Goal: Task Accomplishment & Management: Use online tool/utility

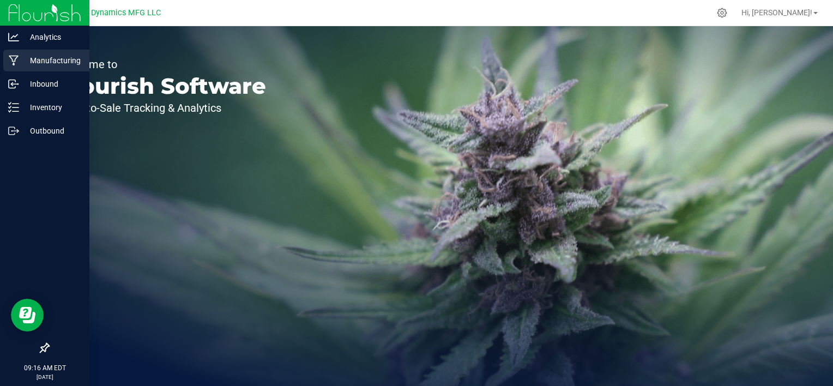
click at [37, 58] on p "Manufacturing" at bounding box center [51, 60] width 65 height 13
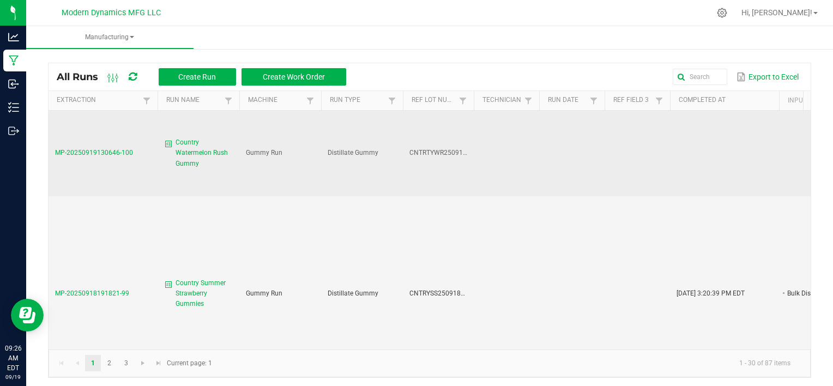
click at [78, 153] on span "MP-20250919130646-100" at bounding box center [94, 153] width 78 height 8
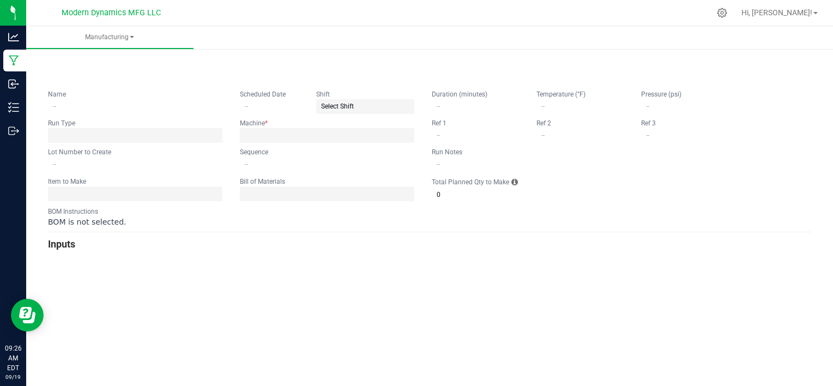
type input "Country Watermelon Rush Gummy"
type input "[DATE]"
type input "CNTRTYWR250919BULK"
type input "0"
type input "1"
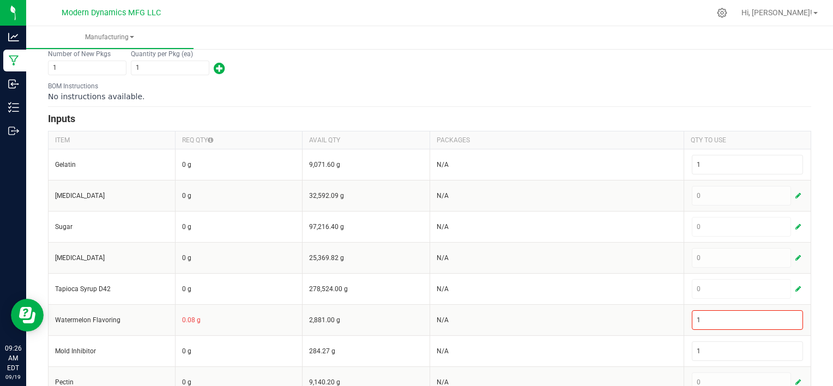
scroll to position [201, 0]
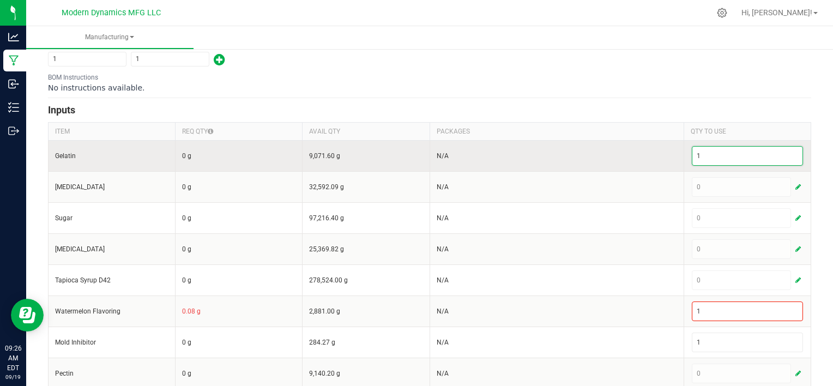
click at [706, 156] on input "1" at bounding box center [748, 156] width 110 height 19
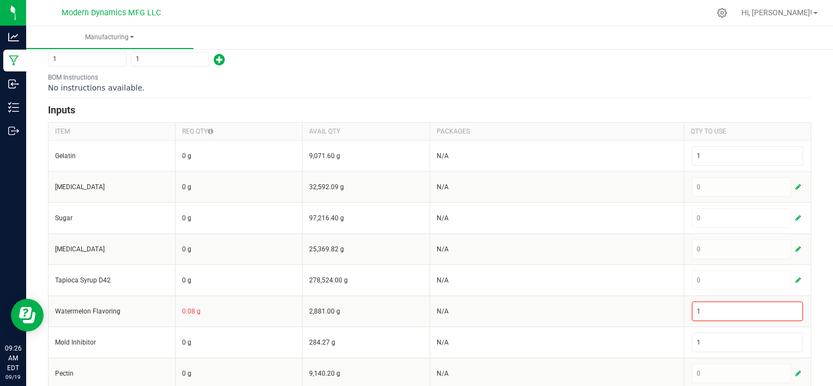
click at [575, 103] on h3 "Inputs" at bounding box center [430, 110] width 764 height 15
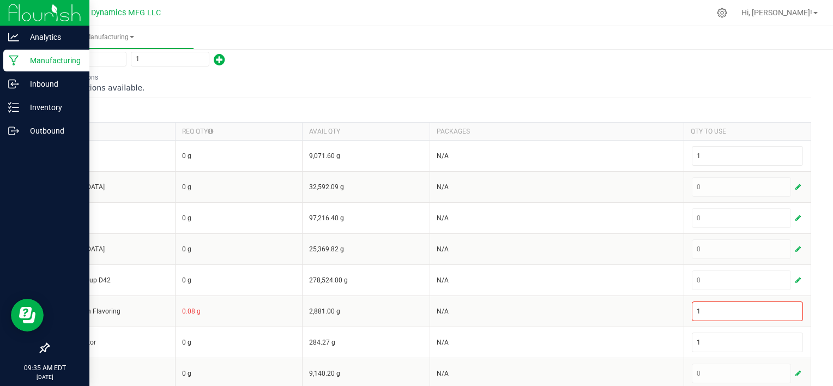
click at [34, 57] on p "Manufacturing" at bounding box center [51, 60] width 65 height 13
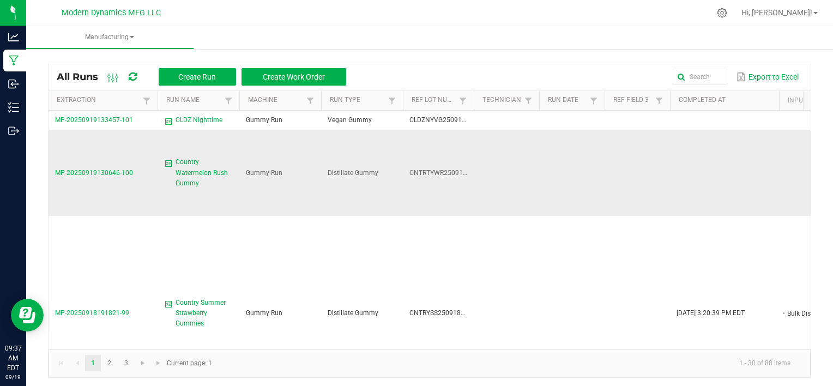
click at [109, 172] on span "MP-20250919130646-100" at bounding box center [94, 173] width 78 height 8
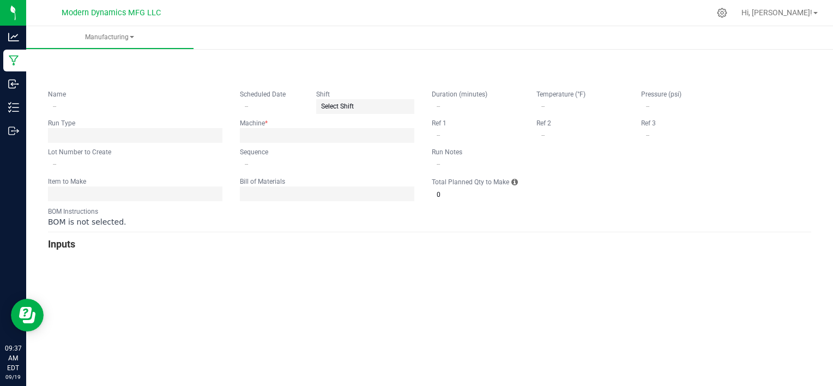
type input "Country Watermelon Rush Gummy"
type input "[DATE]"
type input "CNTRTYWR250919BULK"
type input "0"
type input "6,000"
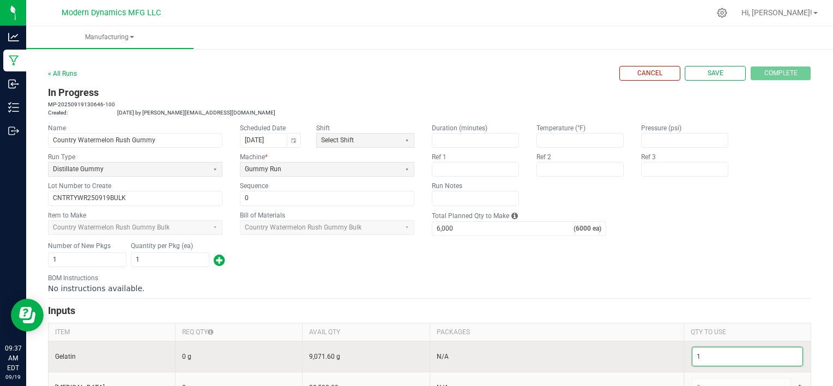
click at [698, 353] on input "1" at bounding box center [748, 356] width 110 height 19
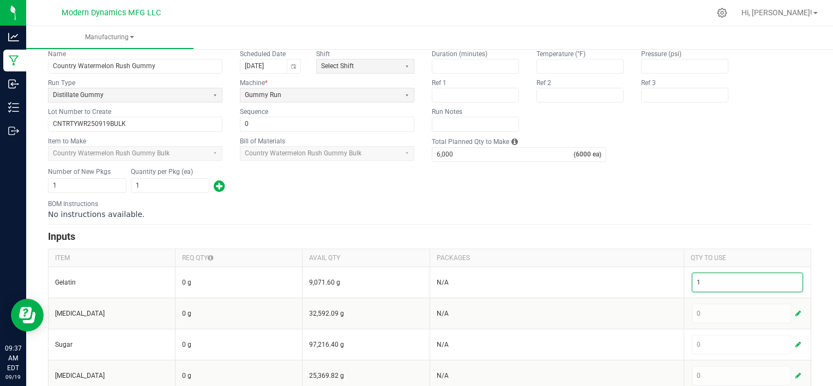
scroll to position [76, 0]
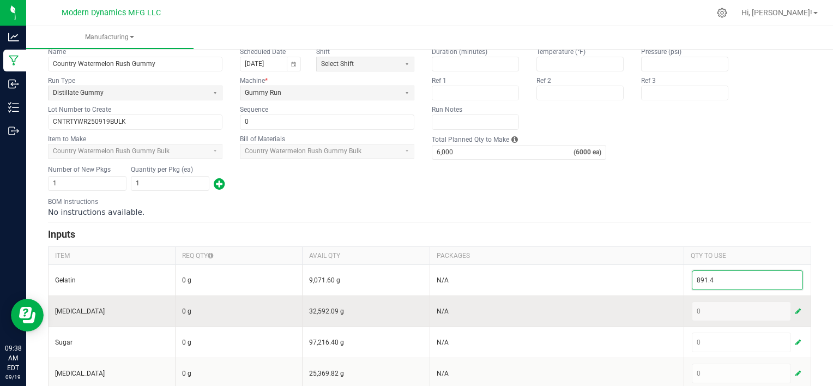
type input "891.4"
click at [794, 308] on button "button" at bounding box center [799, 311] width 10 height 13
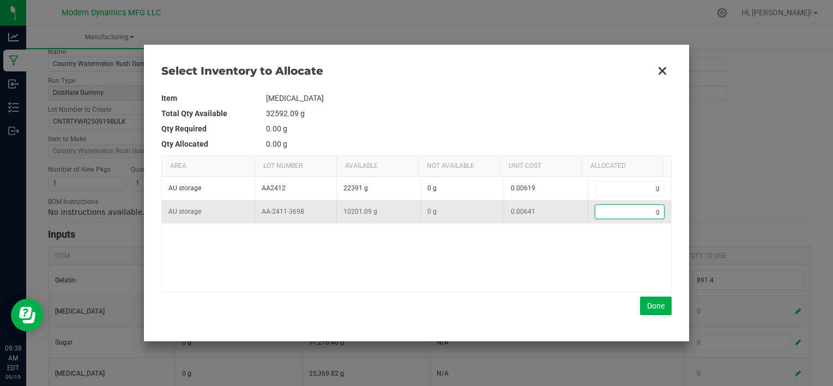
click at [623, 212] on input "Data table" at bounding box center [626, 212] width 61 height 14
type input "2"
type input "21"
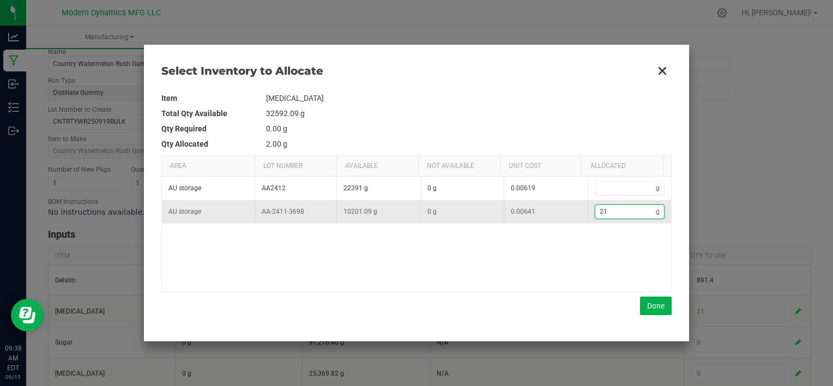
type input "219"
type input "219."
type input "219.4"
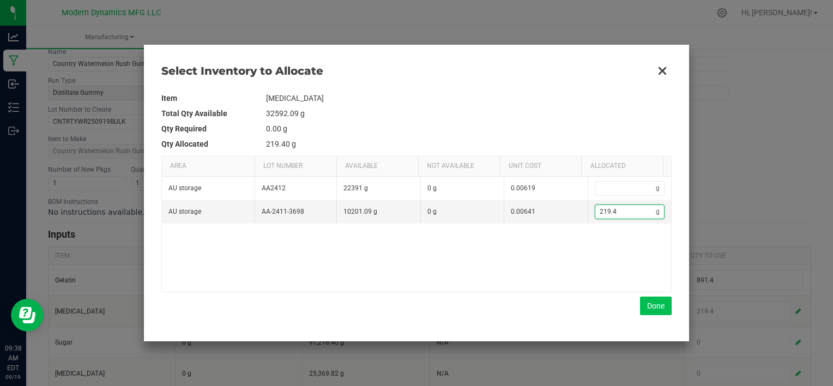
type input "219.4"
click at [647, 302] on button "Done" at bounding box center [656, 306] width 32 height 19
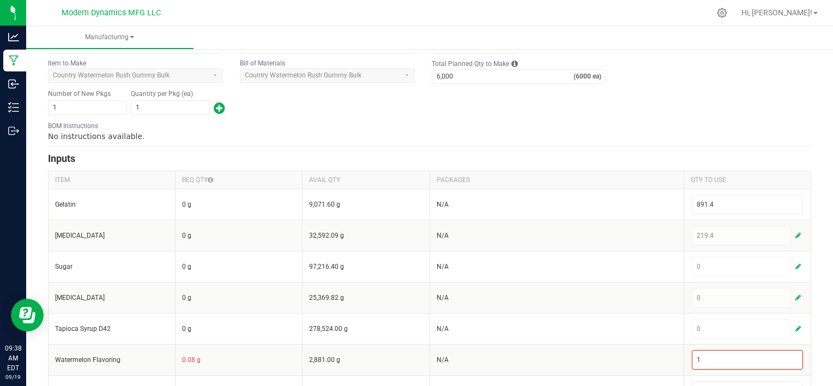
scroll to position [153, 0]
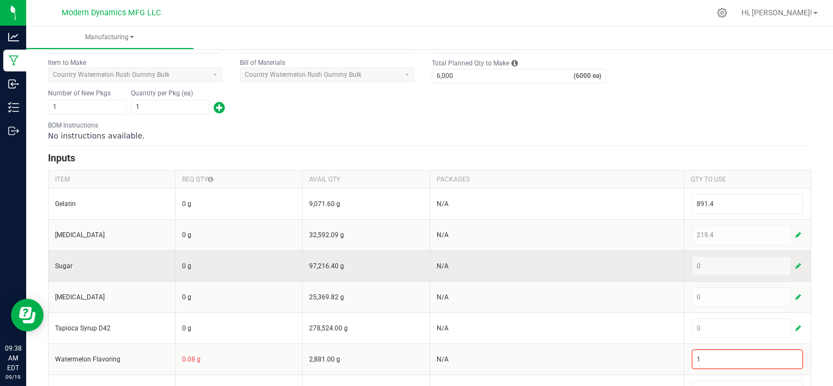
click at [796, 267] on span "button" at bounding box center [798, 266] width 5 height 9
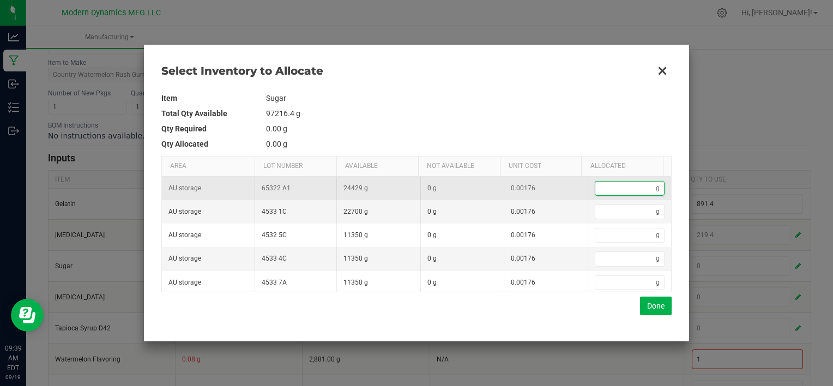
click at [612, 189] on input "Data table" at bounding box center [626, 189] width 61 height 14
type input "4"
type input "42"
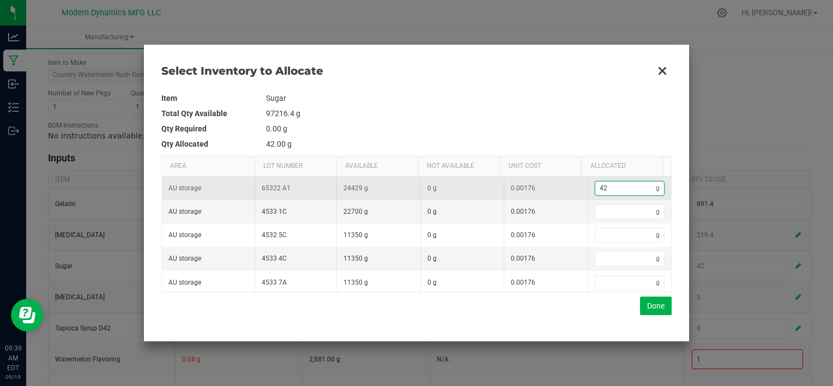
type input "420"
type input "4,209"
type input "4209."
type input "4,209.7"
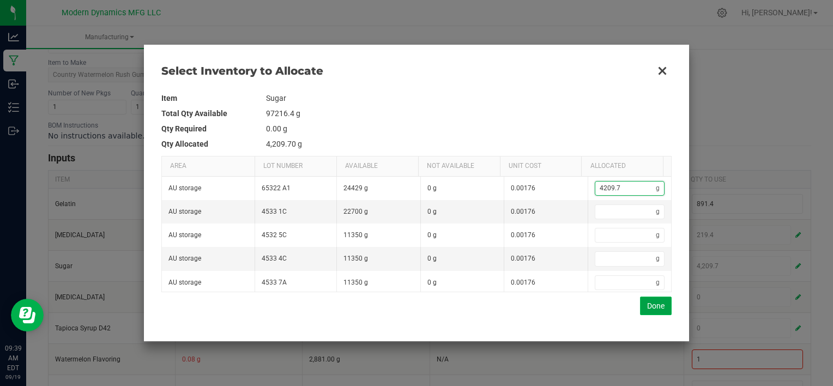
type input "4,209.7"
click at [647, 308] on button "Done" at bounding box center [656, 306] width 32 height 19
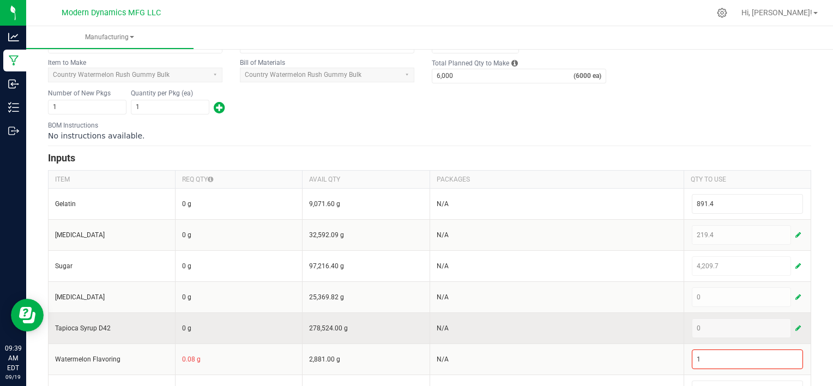
click at [794, 322] on button "button" at bounding box center [799, 328] width 10 height 13
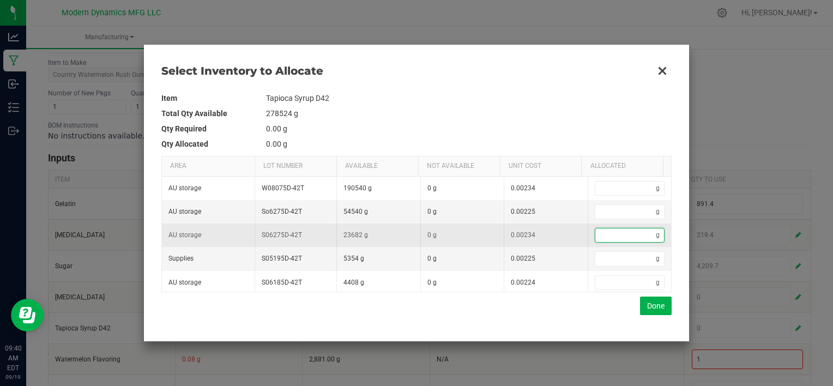
click at [598, 233] on input "Data table" at bounding box center [626, 236] width 61 height 14
type input "3"
type input "36"
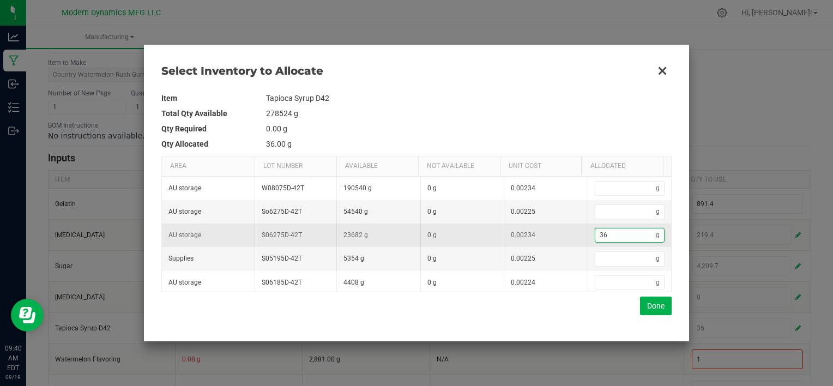
type input "3"
type input "35"
type input "352"
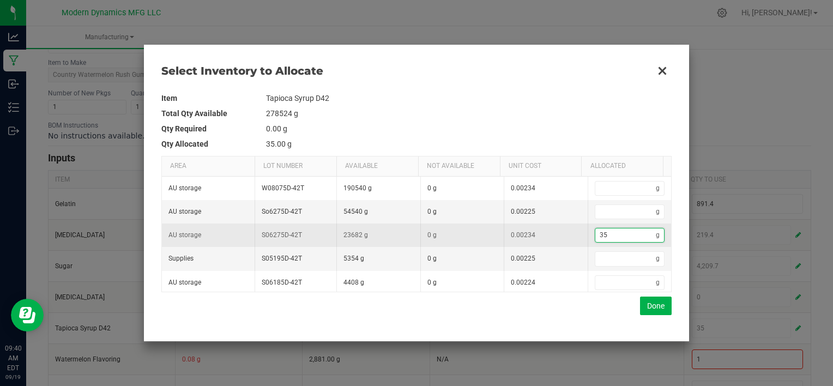
type input "352"
type input "3,529"
type input "3529."
type input "3,529.2"
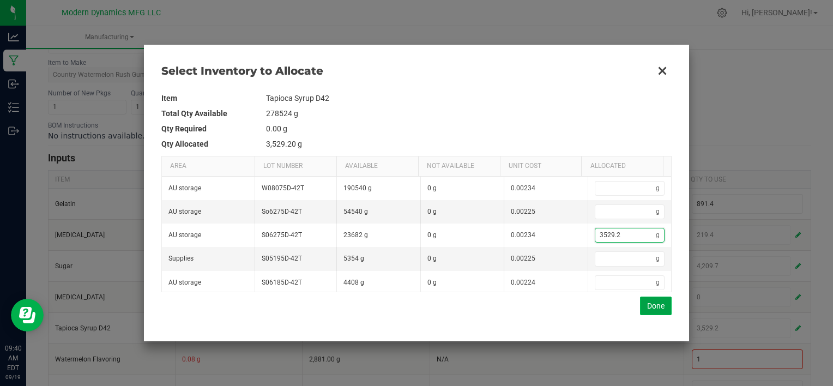
type input "3,529.2"
click at [650, 305] on button "Done" at bounding box center [656, 306] width 32 height 19
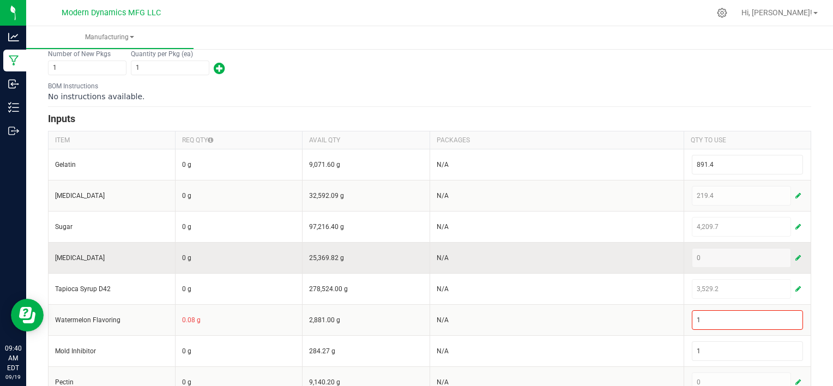
scroll to position [212, 0]
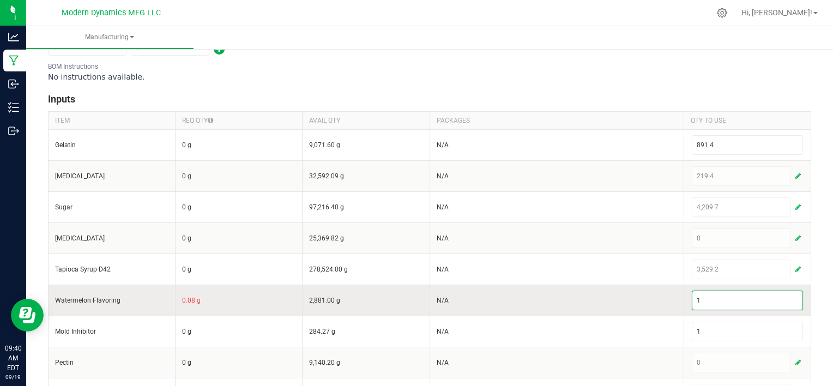
click at [700, 296] on input "1" at bounding box center [748, 300] width 110 height 19
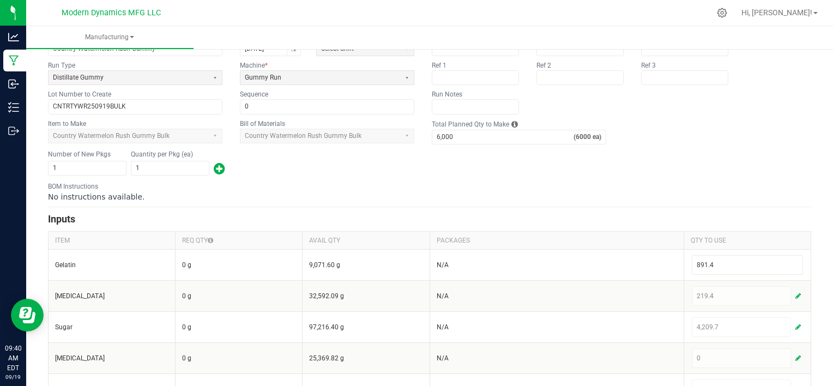
scroll to position [0, 0]
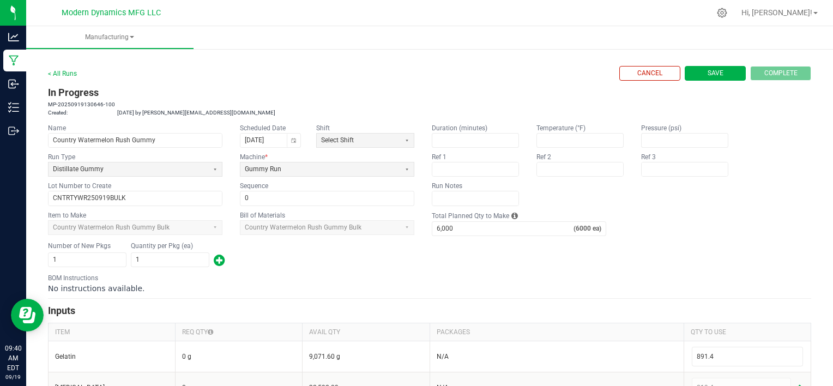
type input "204.8"
click at [711, 73] on span "Save" at bounding box center [716, 73] width 16 height 9
type input "0"
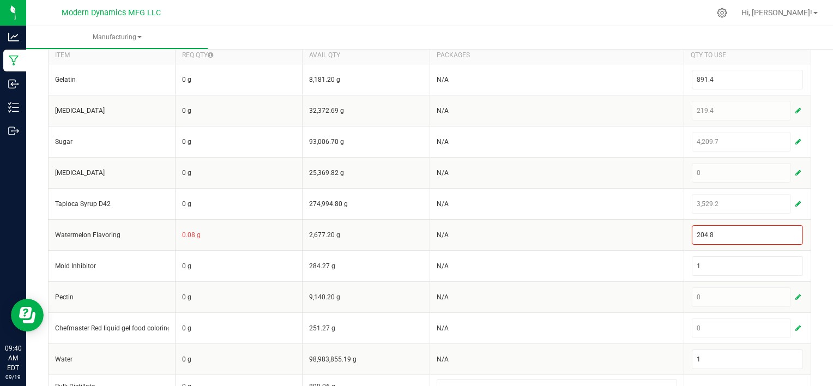
scroll to position [285, 0]
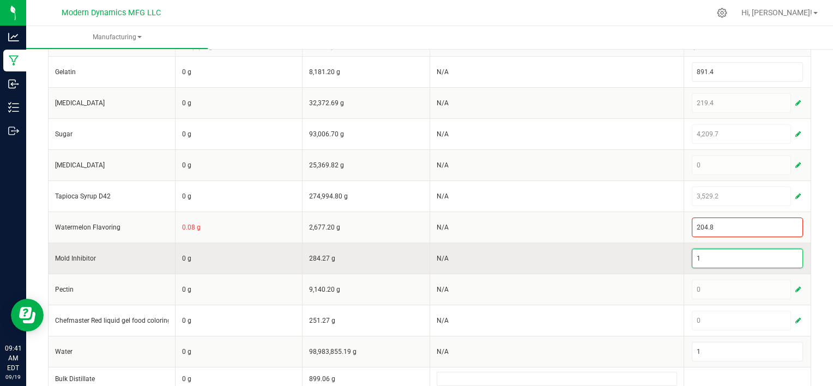
click at [705, 259] on input "1" at bounding box center [748, 258] width 110 height 19
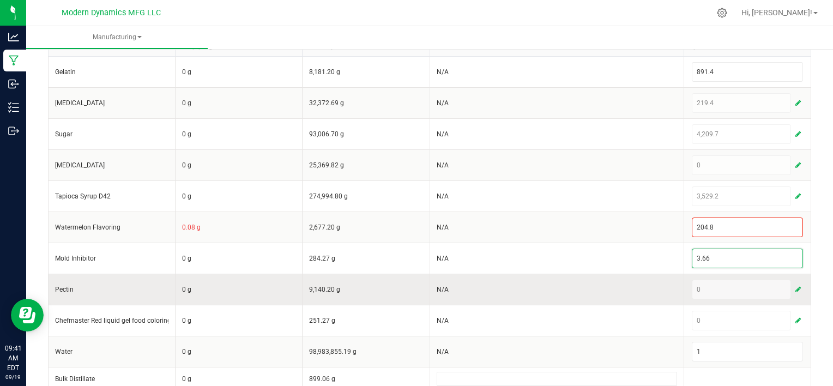
type input "3.66"
click at [794, 284] on button "button" at bounding box center [799, 289] width 10 height 13
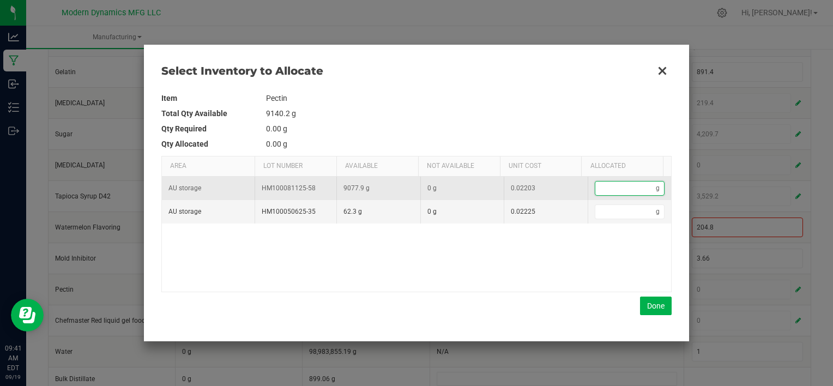
click at [626, 188] on input "Data table" at bounding box center [626, 189] width 61 height 14
type input "1"
type input "10"
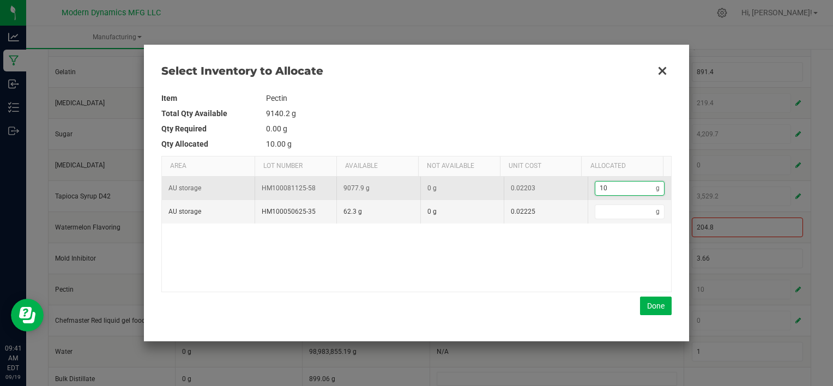
type input "109"
type input "109."
type input "109.7"
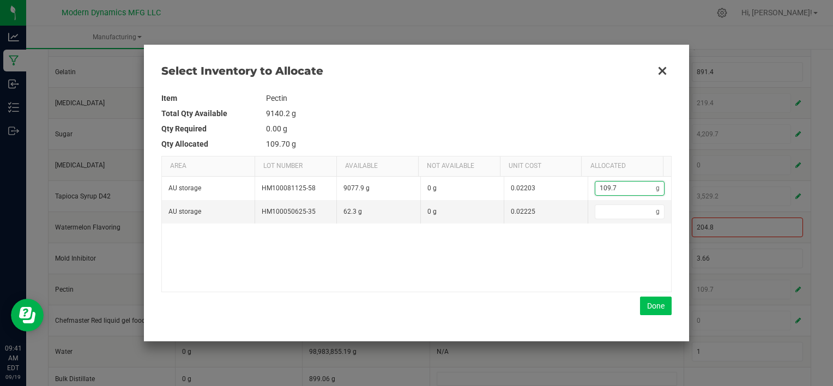
type input "109.7"
click at [652, 308] on button "Done" at bounding box center [656, 306] width 32 height 19
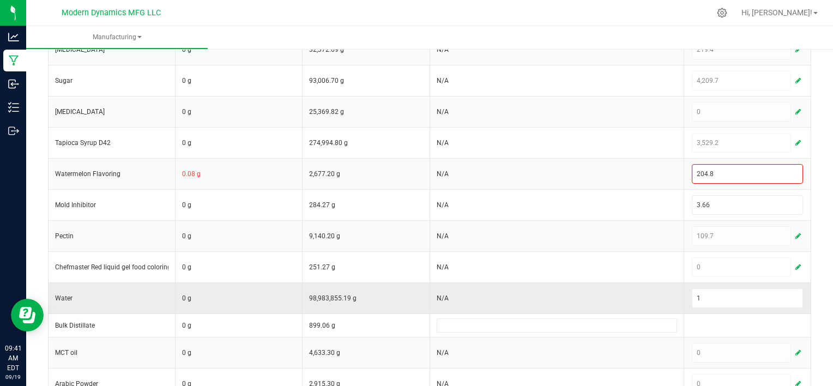
scroll to position [343, 0]
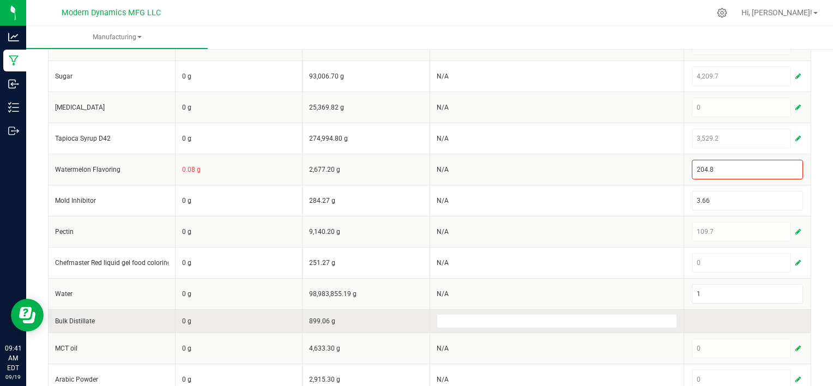
click at [706, 316] on td at bounding box center [747, 320] width 127 height 23
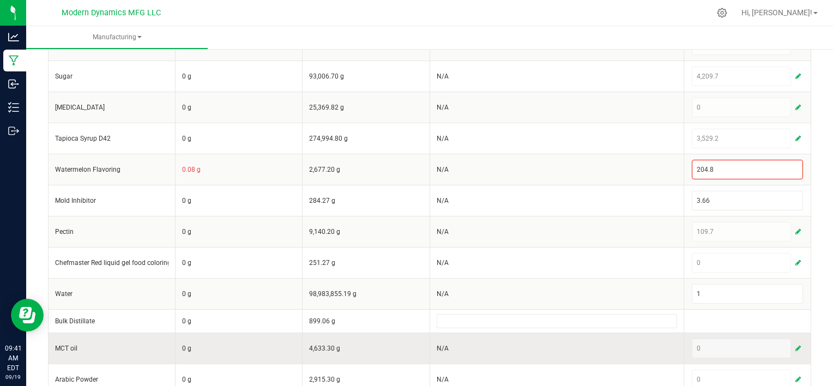
click at [796, 345] on span "button" at bounding box center [798, 348] width 5 height 9
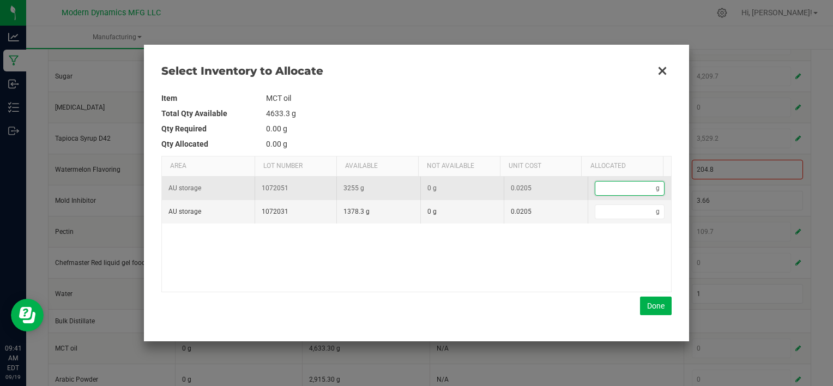
click at [616, 189] on input "Data table" at bounding box center [626, 189] width 61 height 14
type input "2"
type input "24"
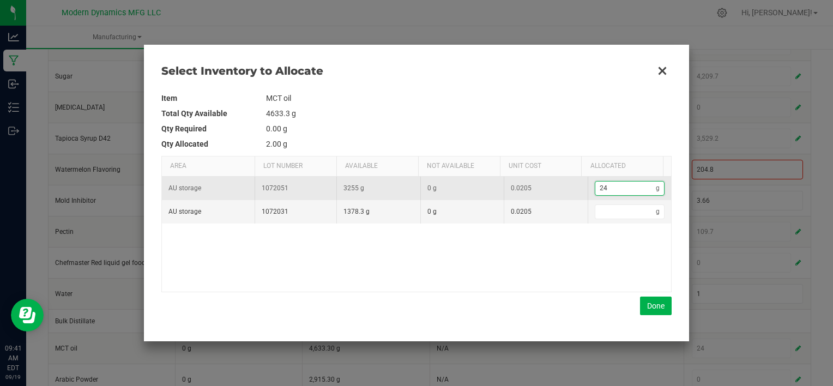
type input "244"
type input "244."
type input "244.1"
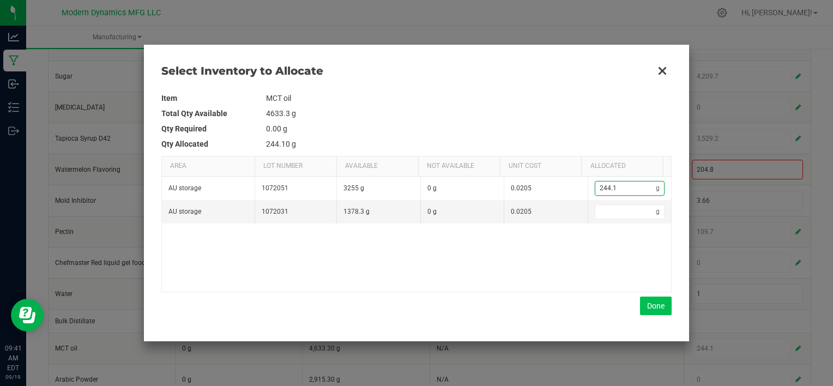
type input "244.1"
click at [666, 303] on button "Done" at bounding box center [656, 306] width 32 height 19
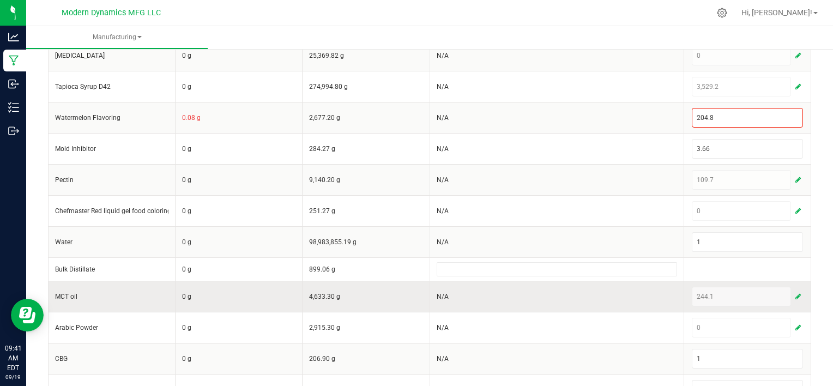
scroll to position [401, 0]
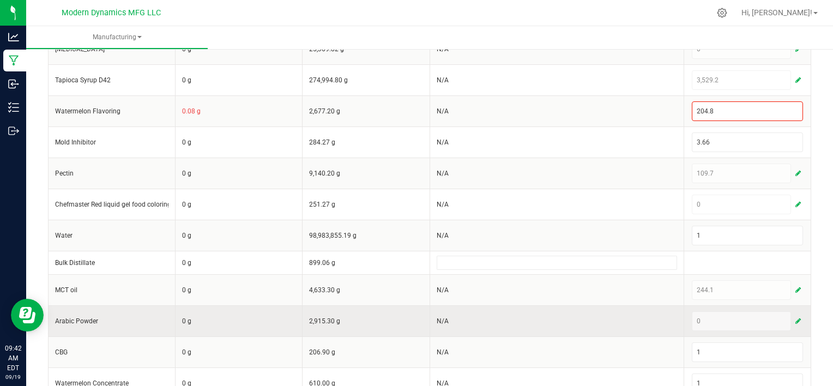
click at [796, 318] on span "button" at bounding box center [798, 321] width 5 height 9
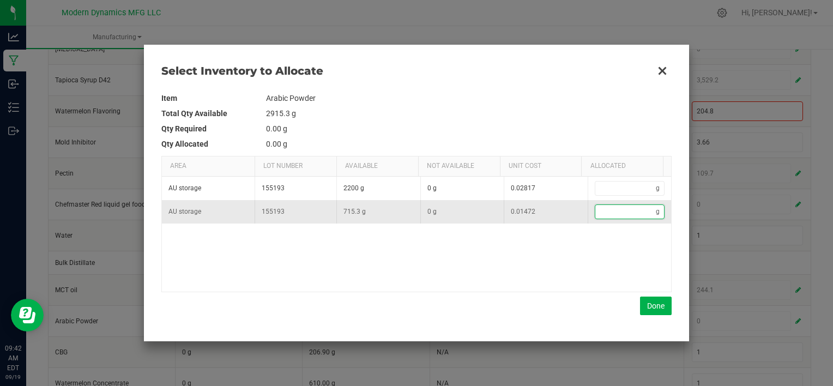
click at [622, 209] on input "Data table" at bounding box center [626, 212] width 61 height 14
type input "1"
type input "14"
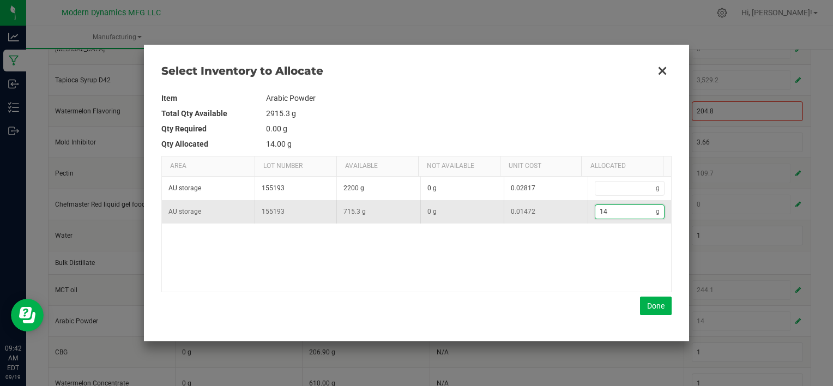
type input "149"
type input "149."
type input "149.8"
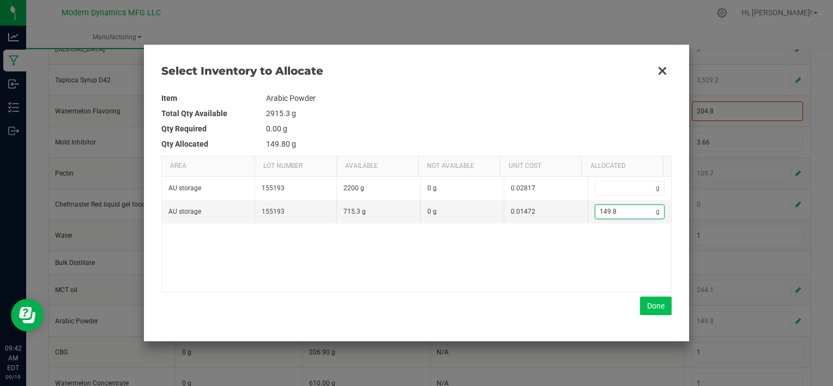
type input "149.8"
click at [650, 307] on button "Done" at bounding box center [656, 306] width 32 height 19
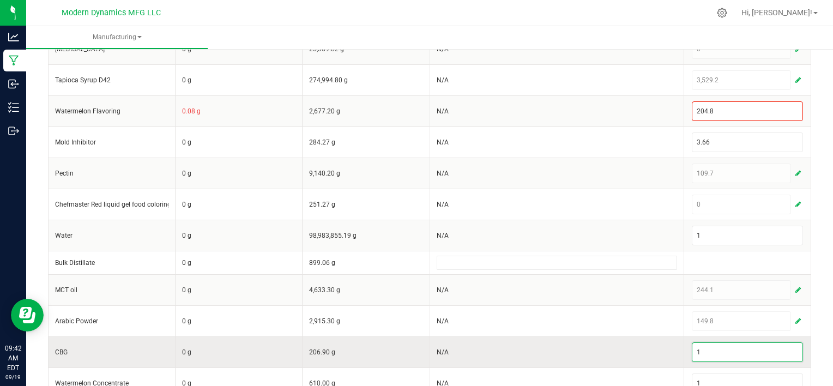
click at [708, 349] on input "1" at bounding box center [748, 352] width 110 height 19
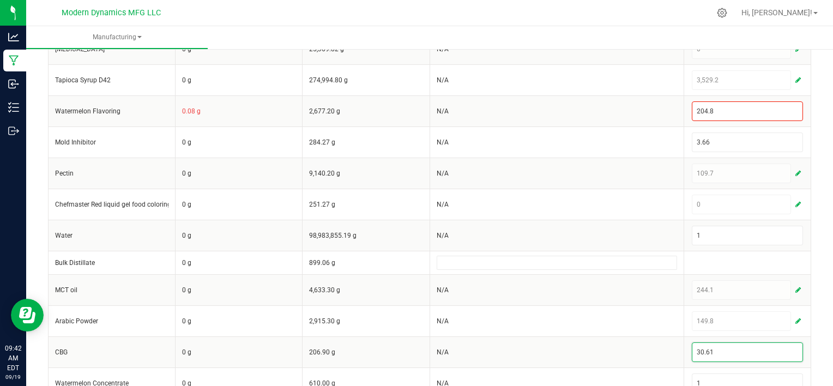
scroll to position [421, 0]
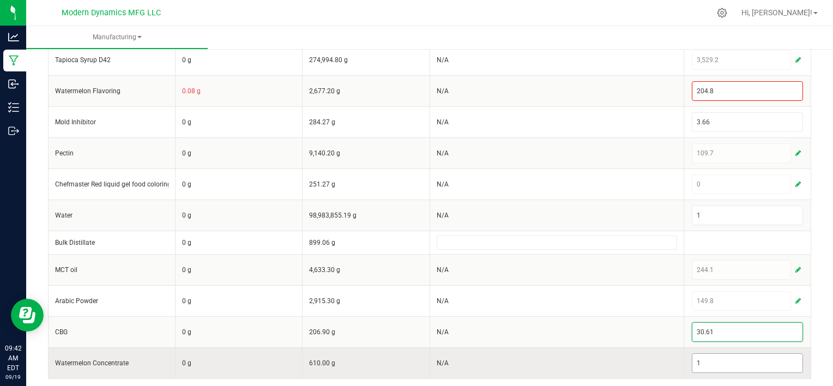
type input "30.61"
click at [759, 359] on input "1" at bounding box center [748, 363] width 110 height 19
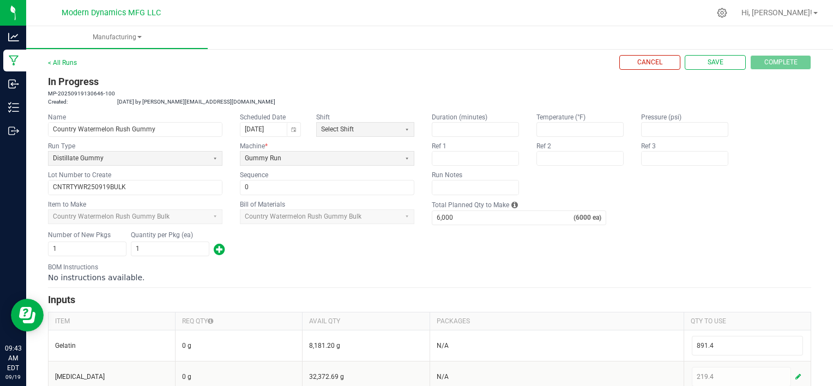
scroll to position [0, 0]
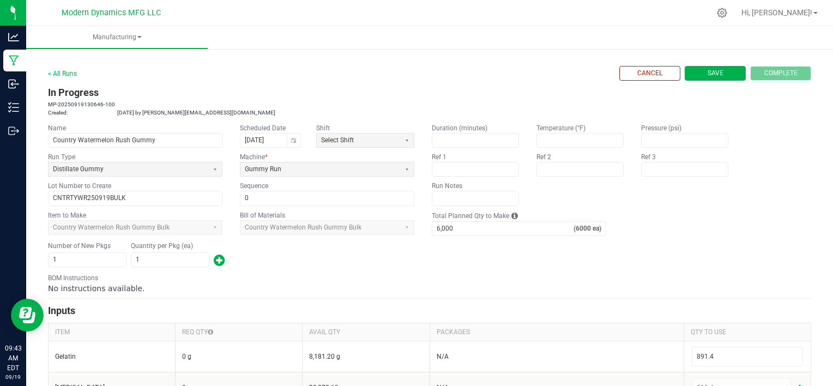
type input "182.9"
click at [709, 70] on span "Save" at bounding box center [716, 73] width 16 height 9
type input "0"
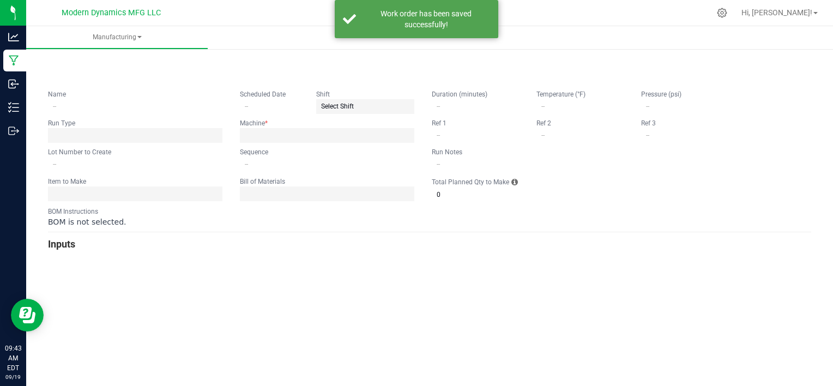
type input "Country Watermelon Rush Gummy"
type input "[DATE]"
type input "CNTRTYWR250919BULK"
type input "0"
type input "6,000"
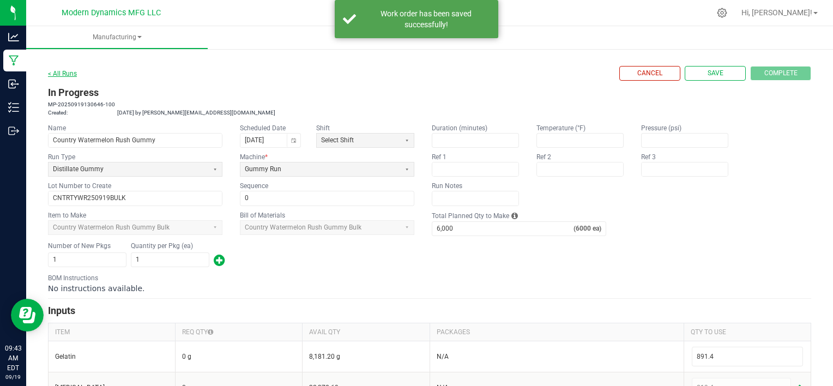
click at [68, 74] on link "< All Runs" at bounding box center [62, 74] width 29 height 8
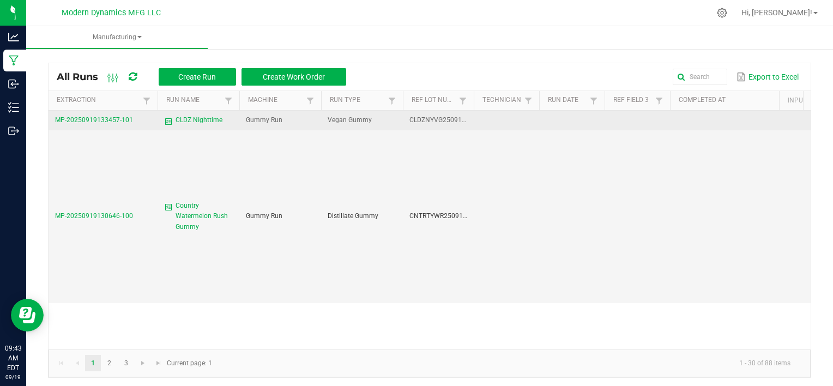
click at [100, 120] on span "MP-20250919133457-101" at bounding box center [94, 120] width 78 height 8
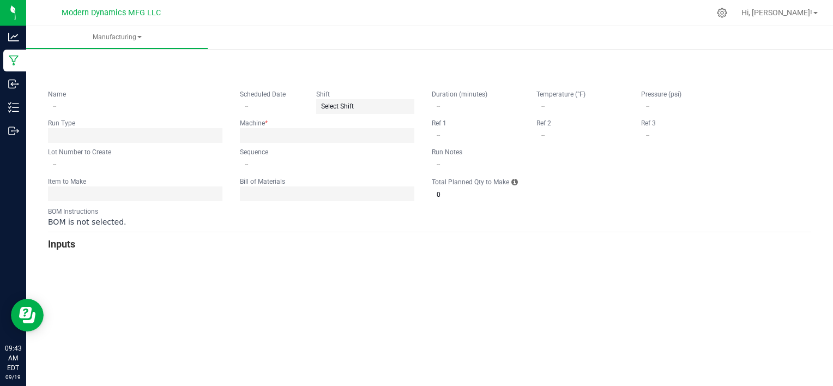
type input "CLDZ NIghttime"
type input "CLDZNYVG250919BULK"
type input "0"
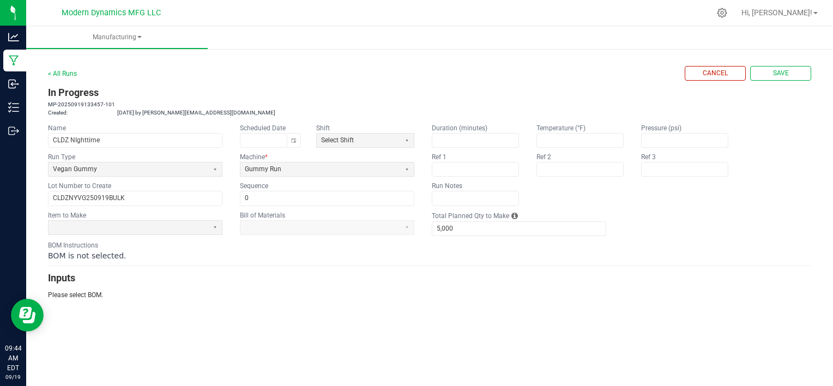
click at [404, 229] on app-dropdownlist-async at bounding box center [327, 227] width 175 height 15
click at [406, 226] on app-dropdownlist-async at bounding box center [327, 227] width 175 height 15
click at [213, 229] on button "Select" at bounding box center [215, 228] width 14 height 14
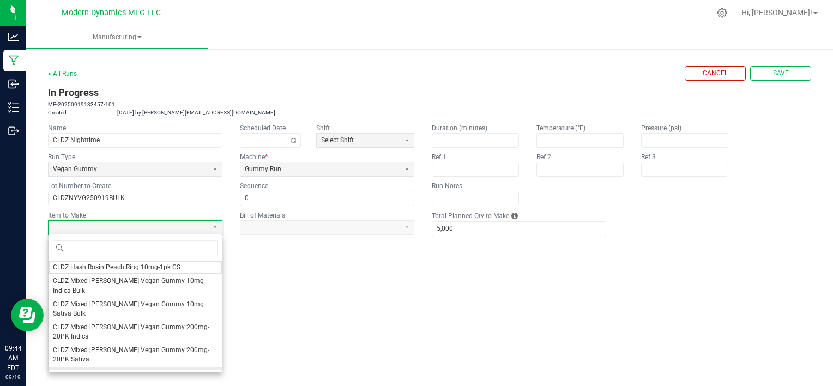
click at [124, 369] on span "CLDZ Nighttime Vegan Gummy 100mg-20PK" at bounding box center [120, 373] width 134 height 9
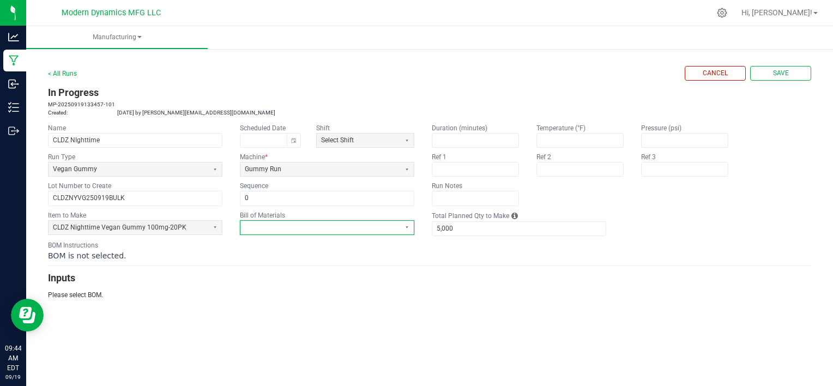
click at [368, 229] on span at bounding box center [320, 227] width 151 height 9
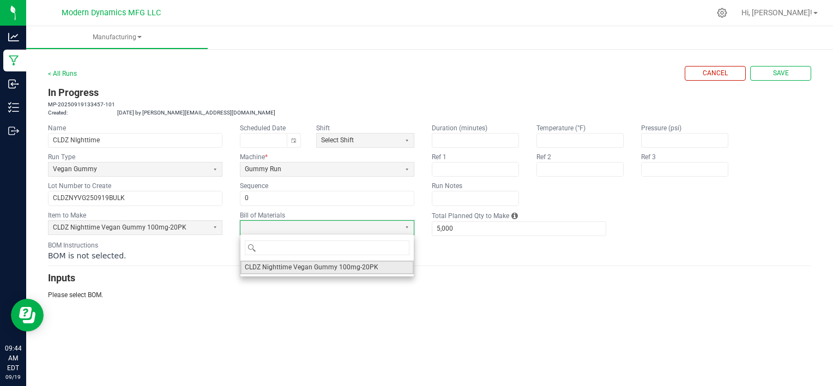
click at [347, 268] on span "CLDZ Nighttime Vegan Gummy 100mg-20PK" at bounding box center [312, 267] width 134 height 9
type input "1"
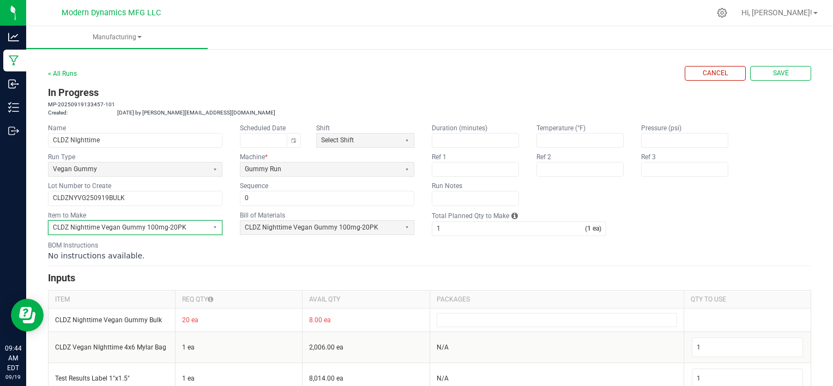
click at [207, 227] on span "CLDZ Nighttime Vegan Gummy 100mg-20PK" at bounding box center [129, 228] width 160 height 14
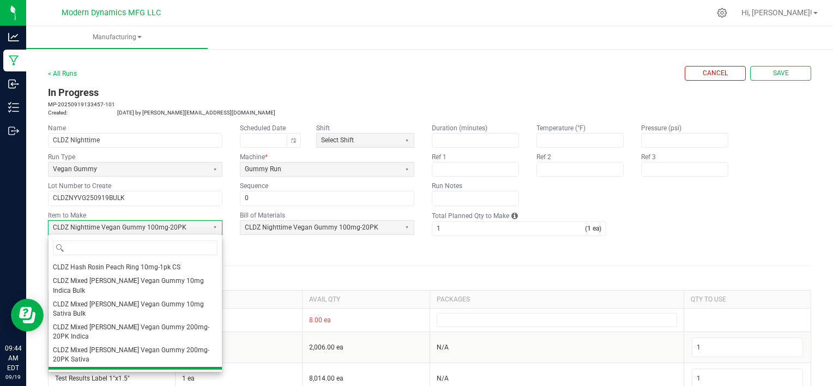
click at [141, 383] on span "CLDZ Nighttime Vegan Gummy Bulk" at bounding box center [106, 387] width 107 height 9
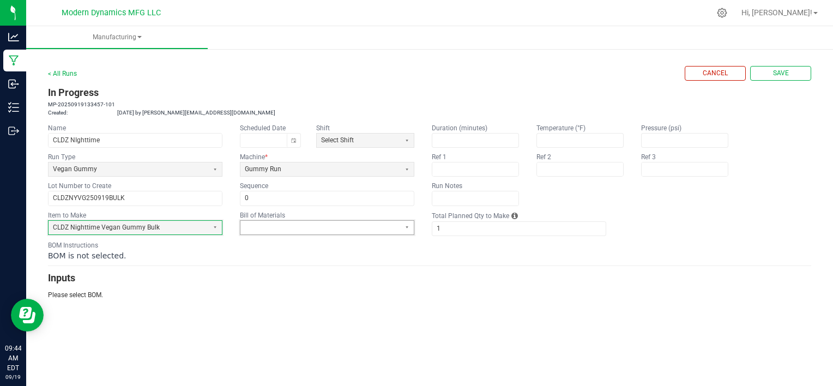
click at [316, 225] on span at bounding box center [320, 227] width 151 height 9
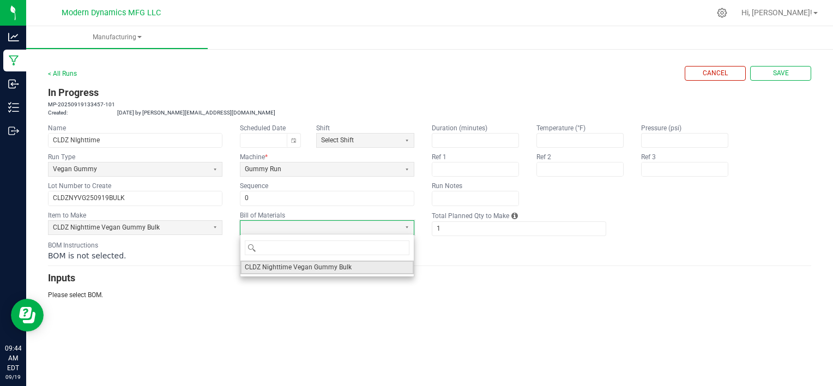
click at [299, 264] on span "CLDZ Nighttime Vegan Gummy Bulk" at bounding box center [298, 267] width 107 height 9
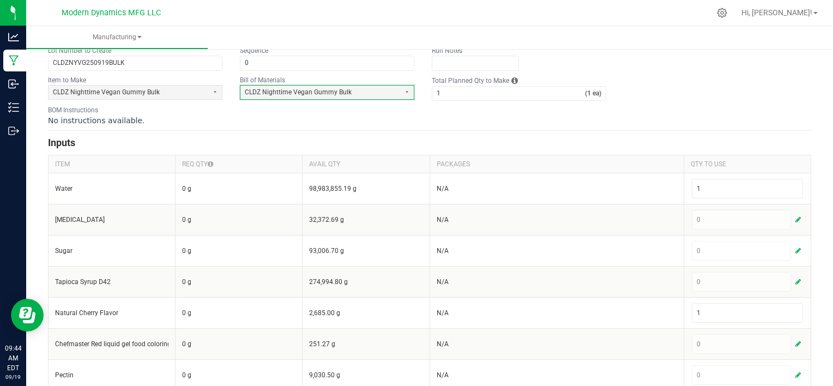
scroll to position [163, 0]
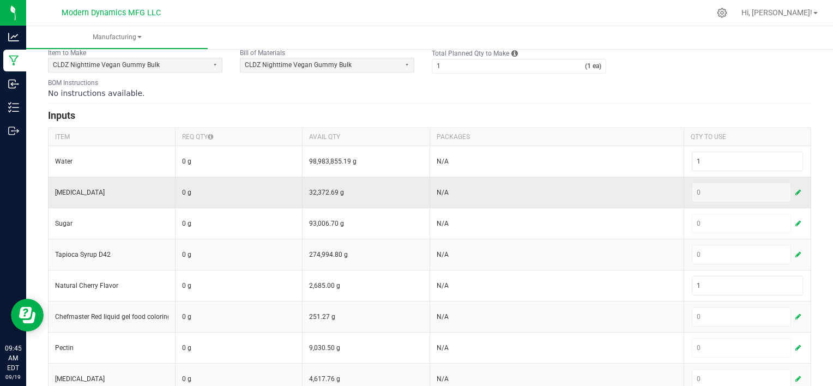
click at [796, 189] on span "button" at bounding box center [798, 192] width 5 height 9
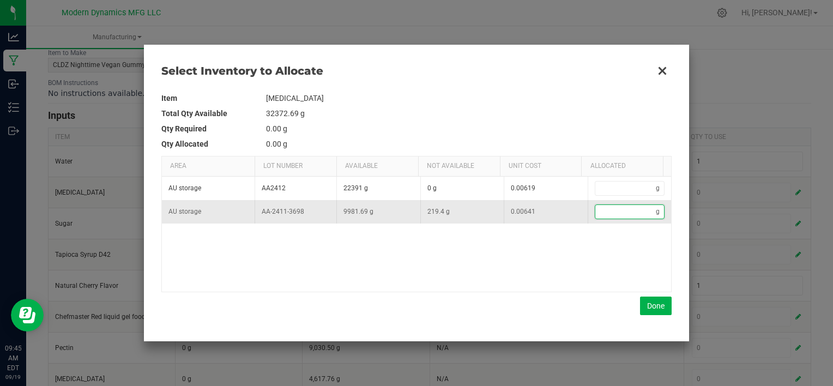
click at [616, 215] on input "Data table" at bounding box center [626, 212] width 61 height 14
type input "9"
type input "90"
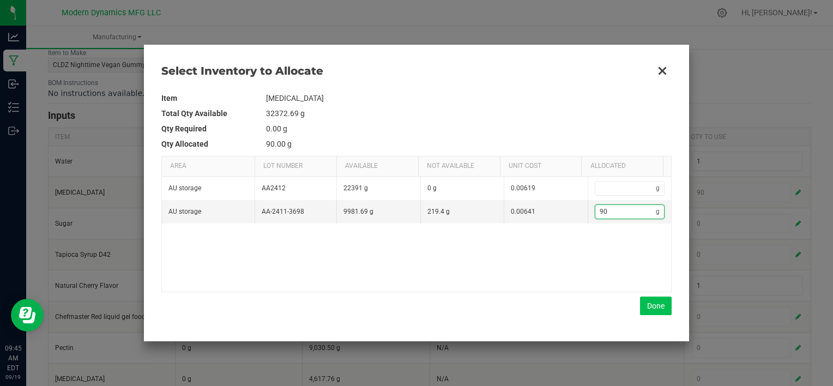
type input "90"
click at [664, 309] on button "Done" at bounding box center [656, 306] width 32 height 19
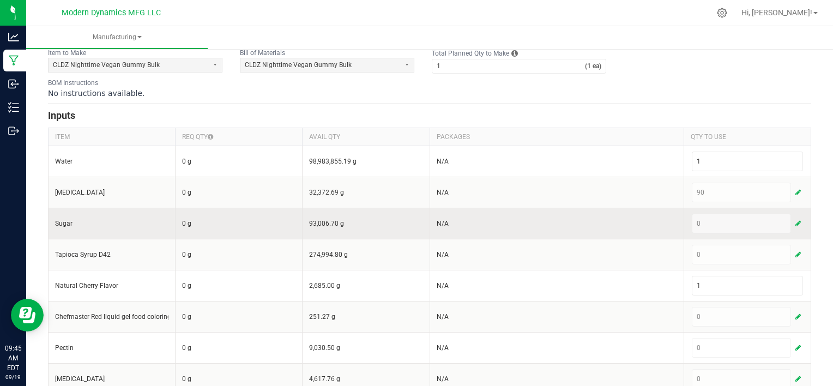
click at [796, 224] on span "button" at bounding box center [798, 223] width 5 height 9
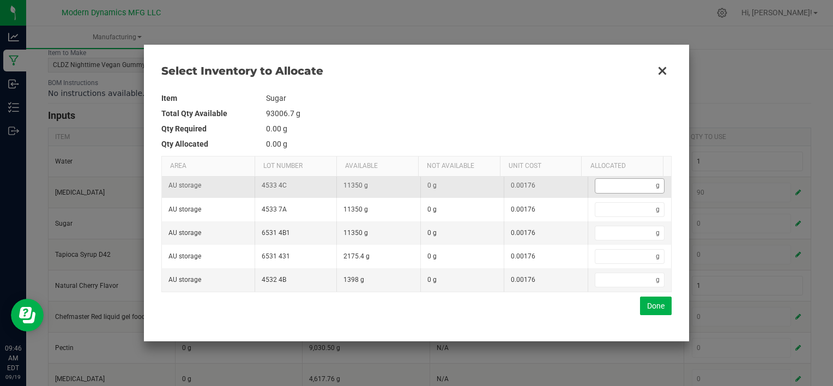
scroll to position [76, 0]
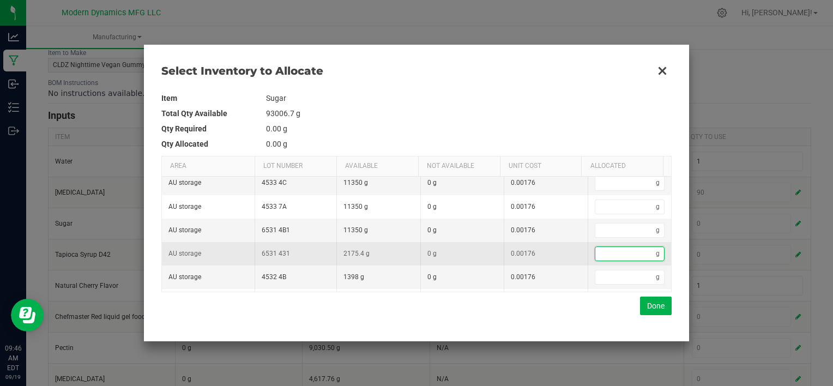
click at [611, 250] on input "Data table" at bounding box center [626, 254] width 61 height 14
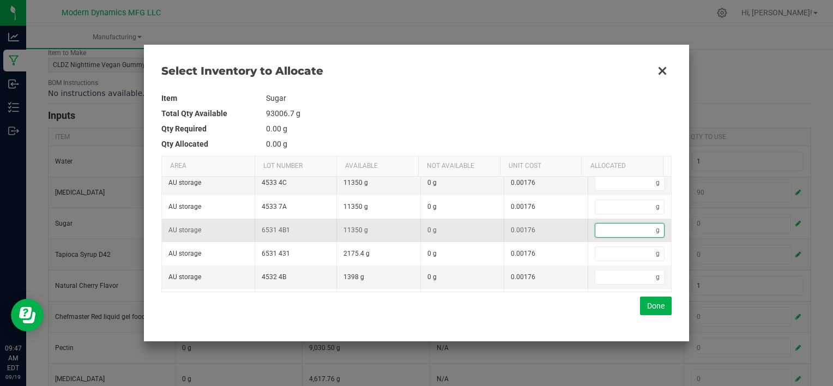
click at [605, 227] on input "Data table" at bounding box center [626, 231] width 61 height 14
type input "5"
type input "54"
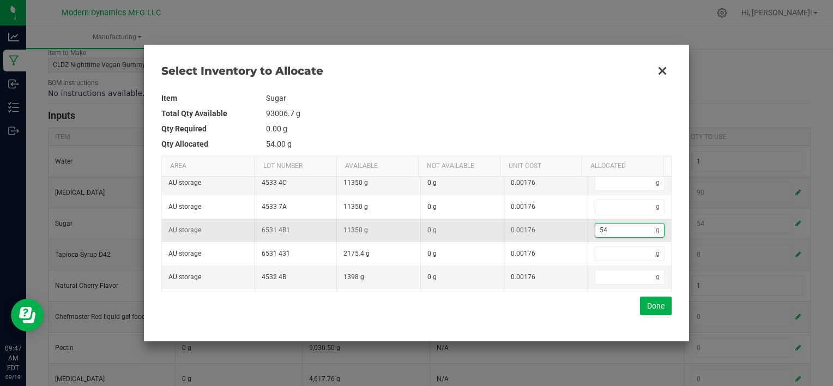
type input "541"
type input "5,416"
type input "5416."
type input "5,416.4"
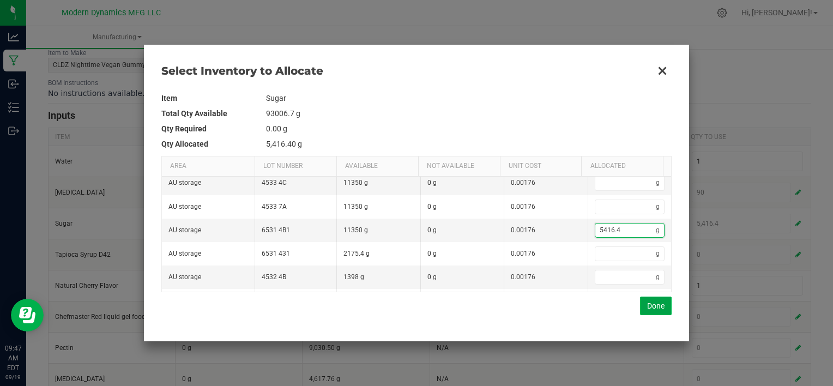
type input "5,416.4"
click at [659, 308] on button "Done" at bounding box center [656, 306] width 32 height 19
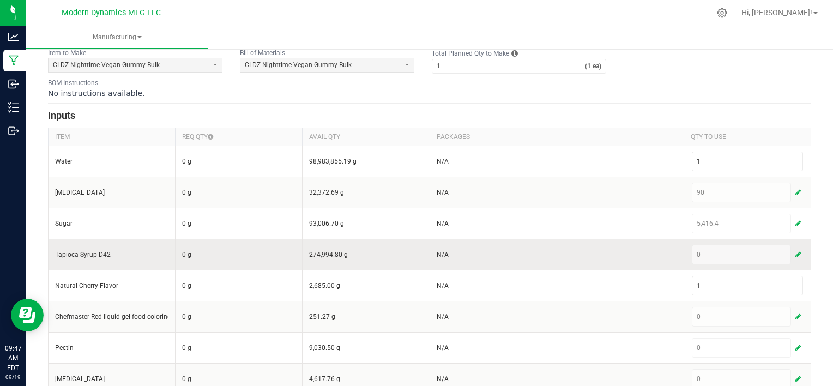
click at [794, 258] on button "button" at bounding box center [799, 254] width 10 height 13
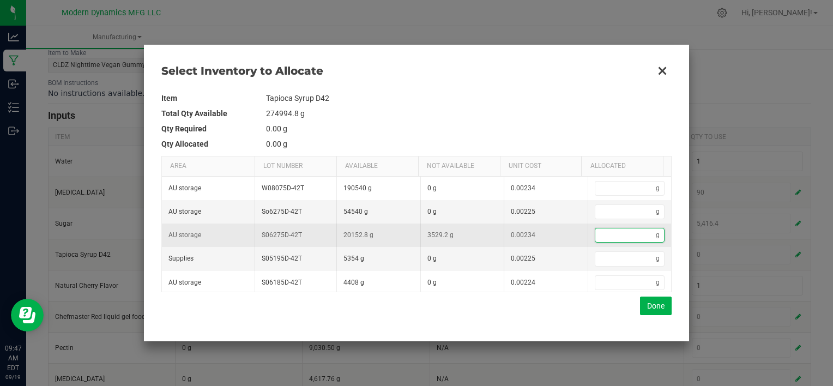
click at [635, 238] on input "Data table" at bounding box center [626, 236] width 61 height 14
type input "5"
type input "53"
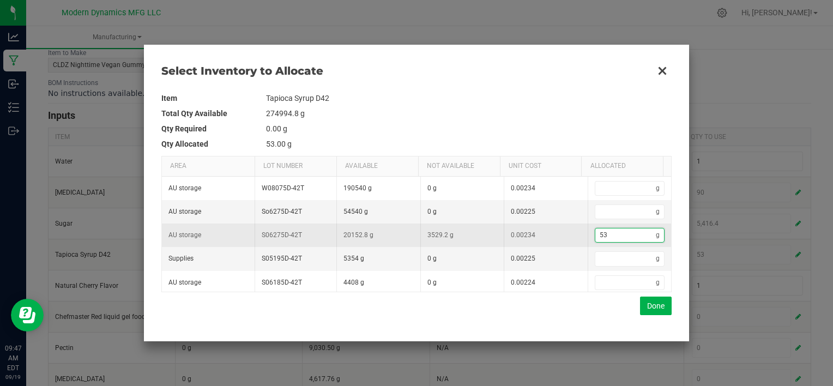
type input "536"
type input "5,368"
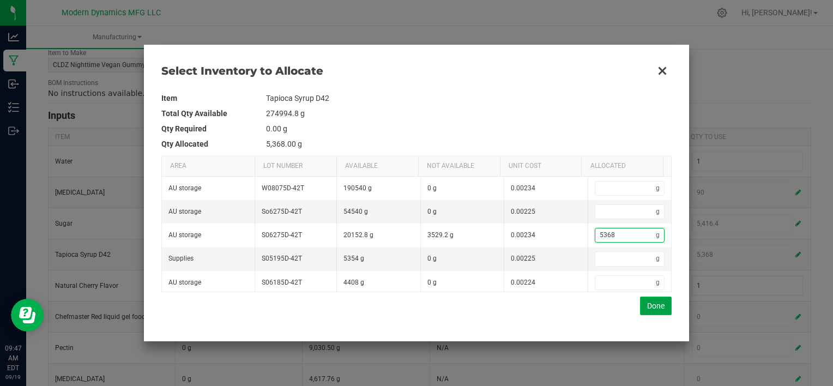
type input "5,368"
click at [663, 305] on button "Done" at bounding box center [656, 306] width 32 height 19
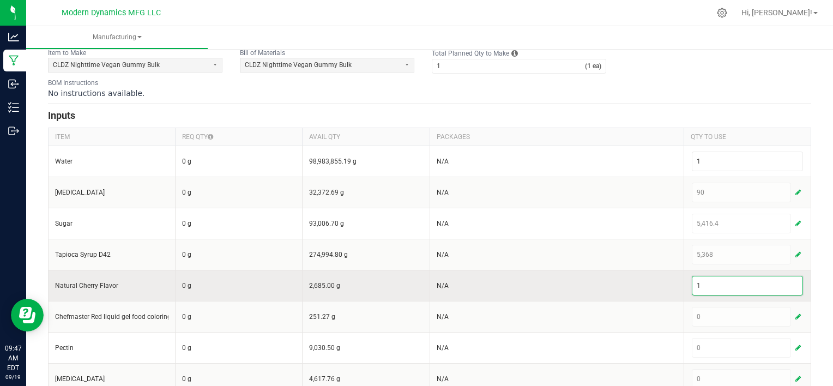
click at [727, 287] on input "1" at bounding box center [748, 286] width 110 height 19
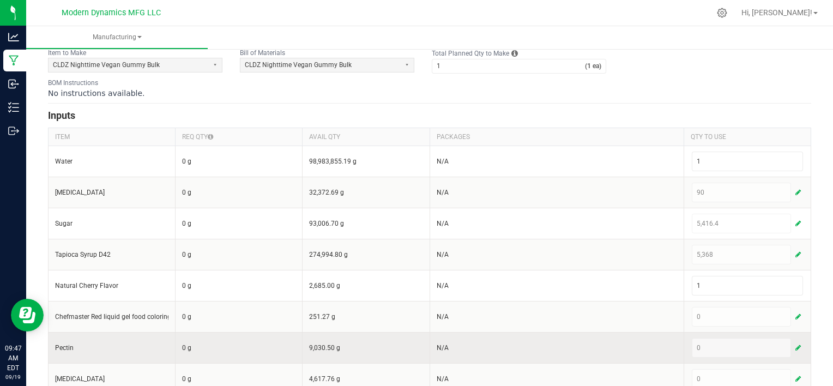
click at [712, 345] on div "0" at bounding box center [747, 348] width 111 height 20
click at [796, 346] on span "button" at bounding box center [798, 348] width 5 height 9
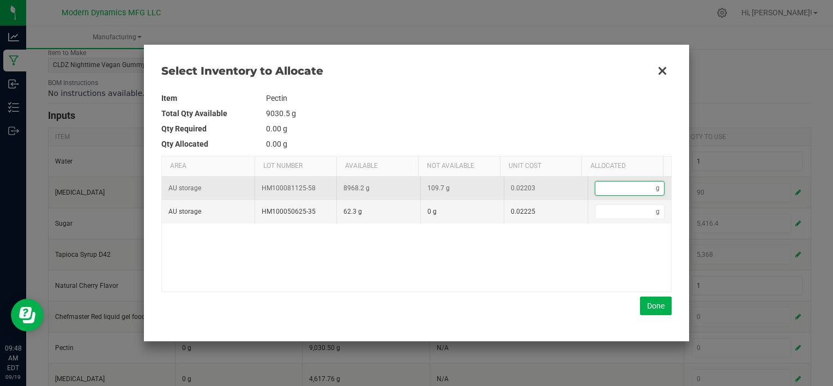
click at [611, 185] on input "Data table" at bounding box center [626, 189] width 61 height 14
type input "3"
type input "34"
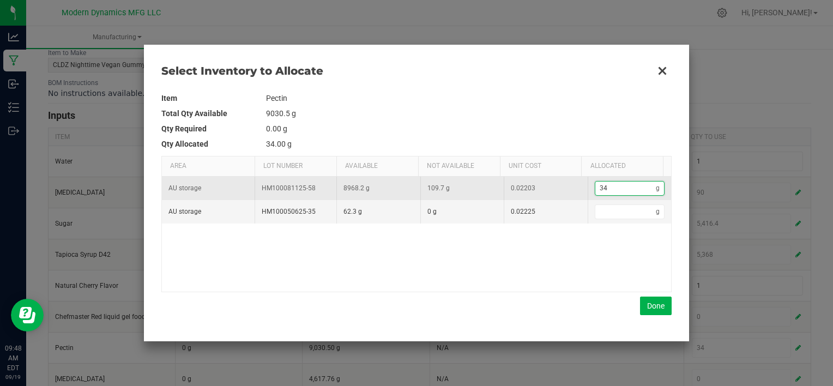
type input "346"
type input "346."
type input "346.8"
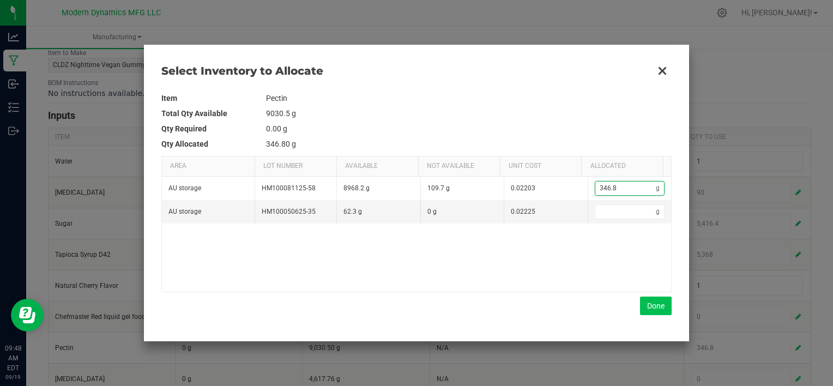
type input "346.8"
click at [655, 307] on button "Done" at bounding box center [656, 306] width 32 height 19
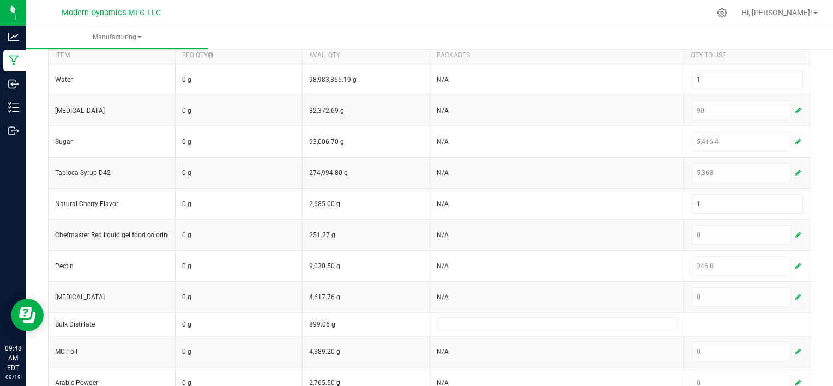
scroll to position [245, 0]
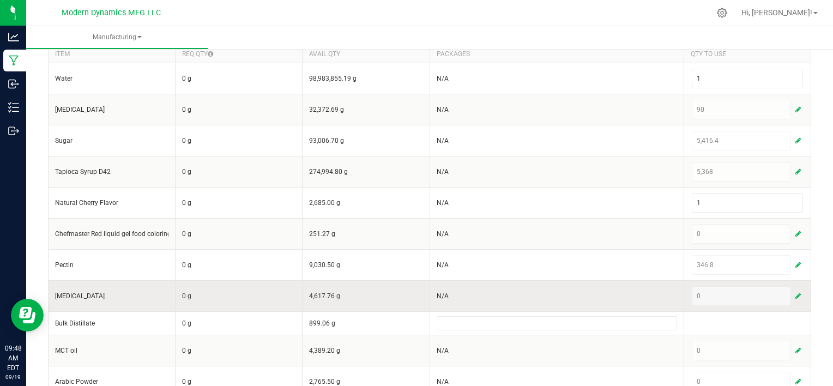
click at [796, 294] on span "button" at bounding box center [798, 296] width 5 height 9
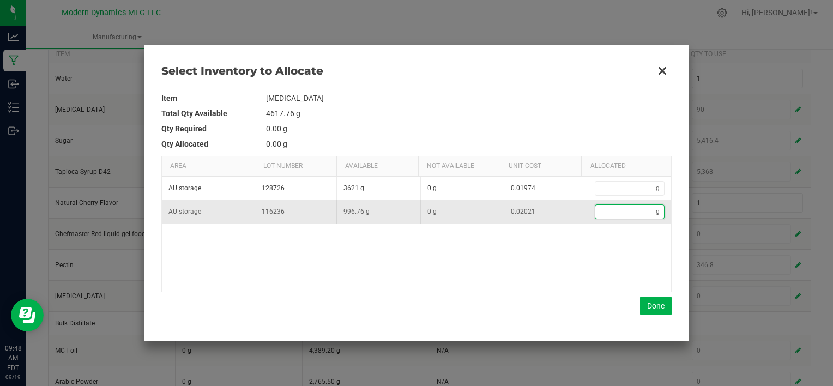
click at [616, 207] on input "Data table" at bounding box center [626, 212] width 61 height 14
type input "4"
type input "46"
type input "46."
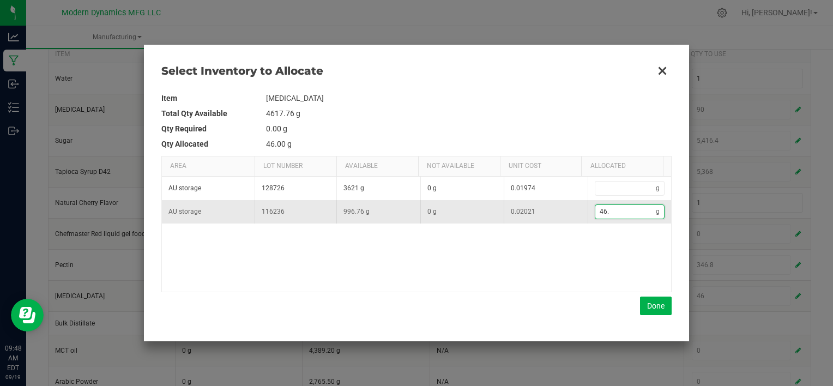
type input "46.3"
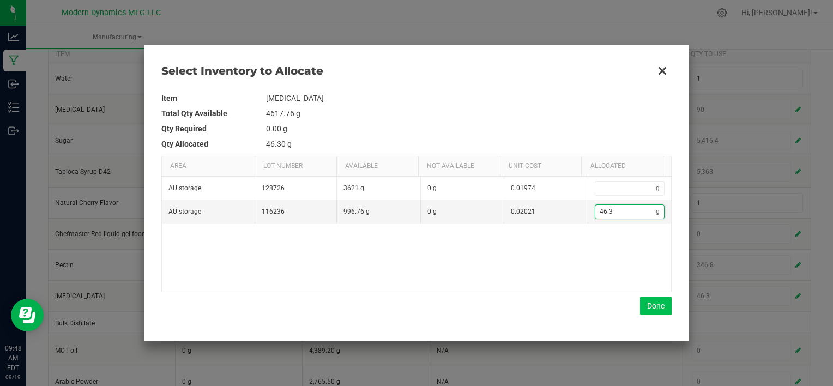
type input "46.3"
click at [655, 304] on button "Done" at bounding box center [656, 306] width 32 height 19
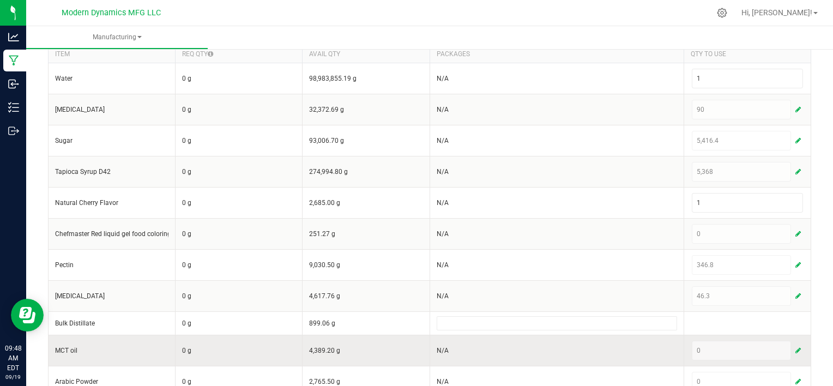
click at [794, 349] on button "button" at bounding box center [799, 350] width 10 height 13
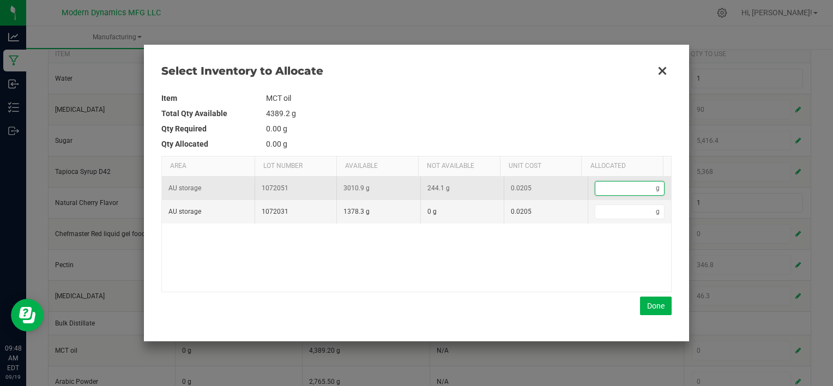
click at [625, 187] on input "Data table" at bounding box center [626, 189] width 61 height 14
type input "1"
type input "14"
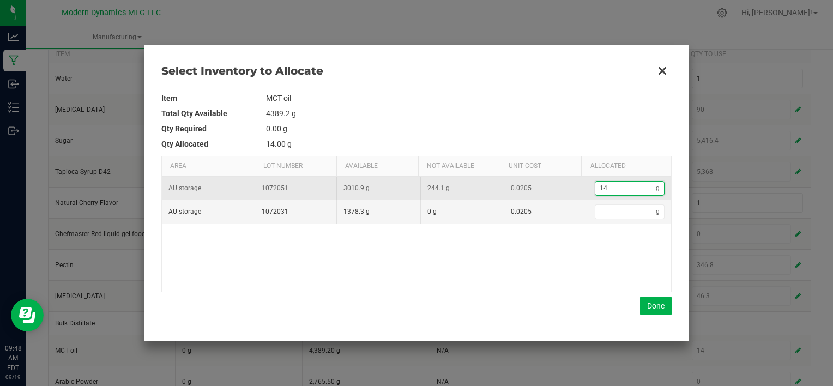
type input "140"
type input "140."
type input "140.4"
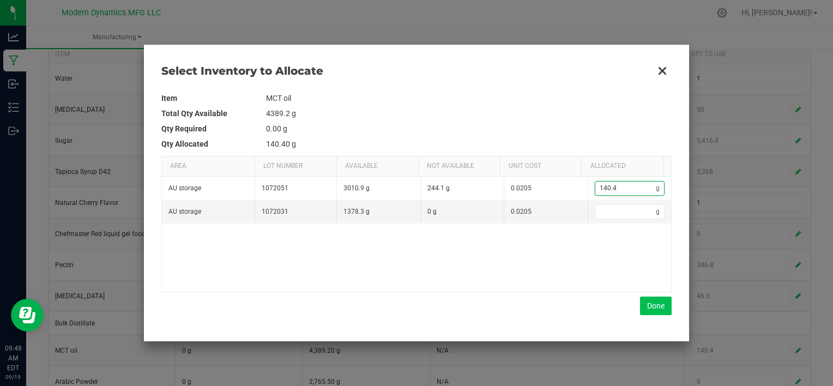
type input "140.4"
click at [657, 308] on button "Done" at bounding box center [656, 306] width 32 height 19
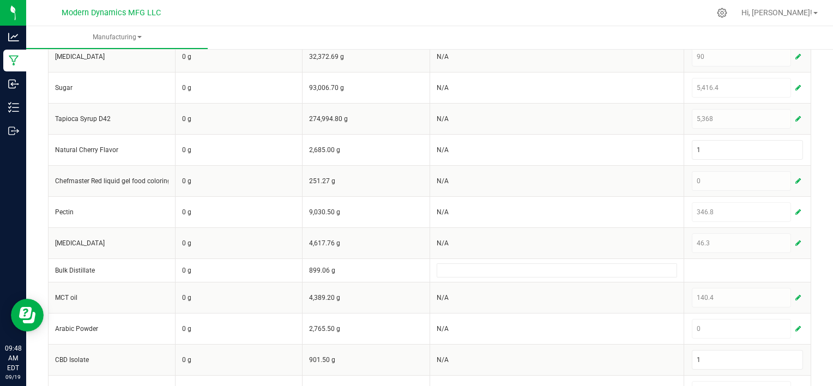
scroll to position [307, 0]
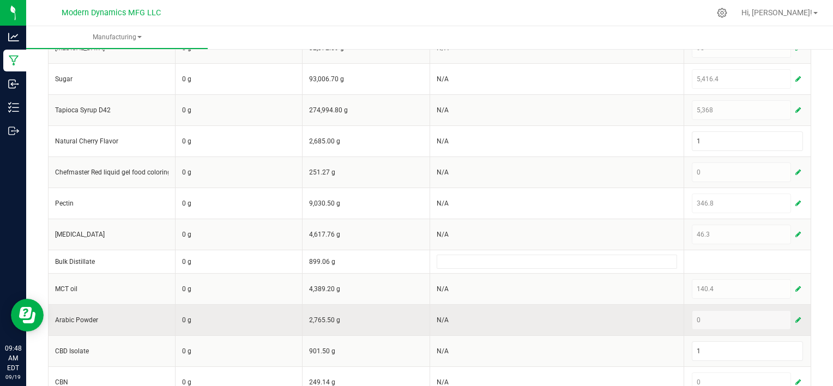
click at [796, 317] on span "button" at bounding box center [798, 320] width 5 height 9
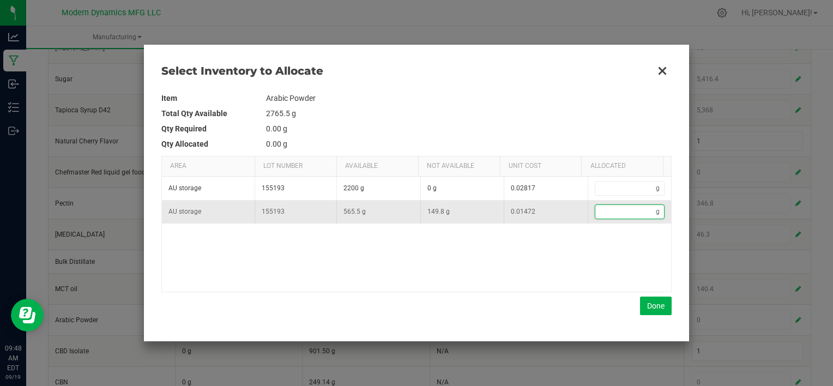
click at [632, 212] on input "Data table" at bounding box center [626, 212] width 61 height 14
type input "8"
type input "86"
type input "86."
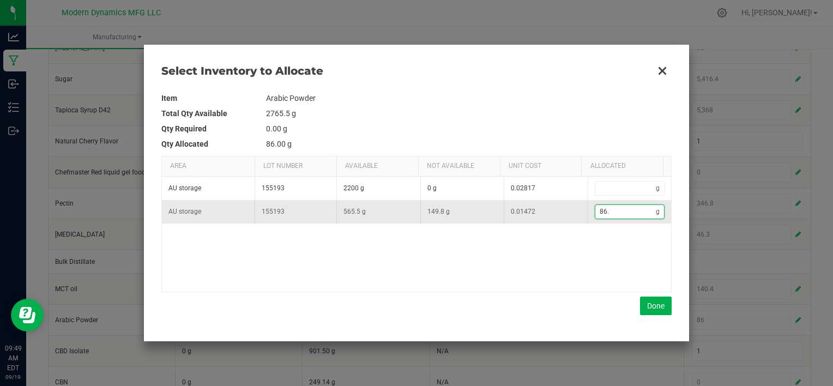
type input "86.1"
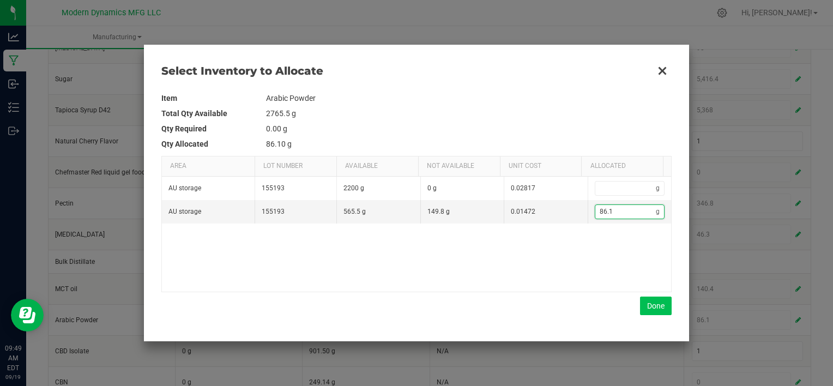
type input "86.1"
click at [656, 308] on button "Done" at bounding box center [656, 306] width 32 height 19
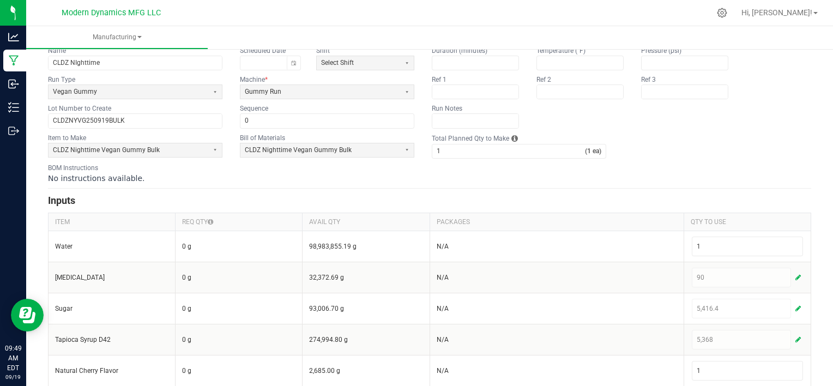
scroll to position [0, 0]
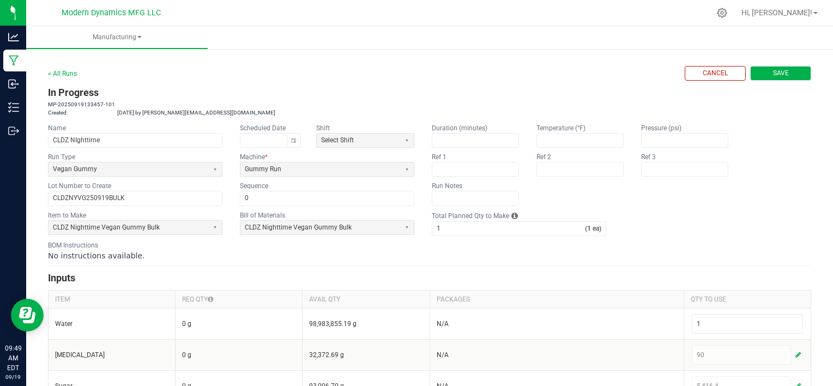
click at [779, 75] on span "Save" at bounding box center [781, 73] width 16 height 9
type input "0"
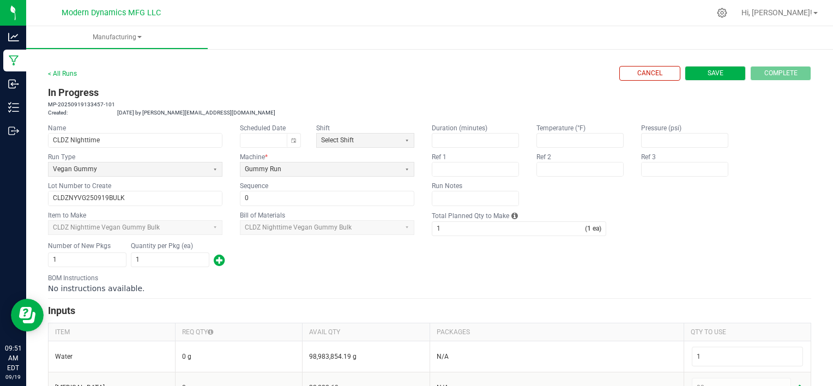
click at [708, 73] on span "Save" at bounding box center [716, 73] width 16 height 9
type input "0"
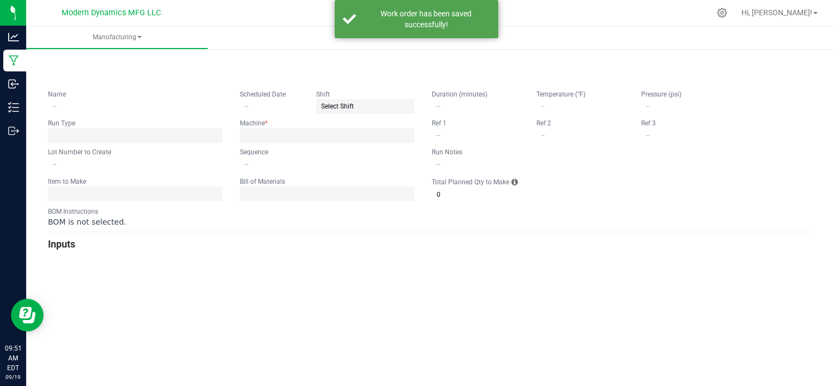
type input "CLDZ NIghttime"
type input "CLDZNYVG250919BULK"
type input "0"
type input "1"
